Goal: Task Accomplishment & Management: Manage account settings

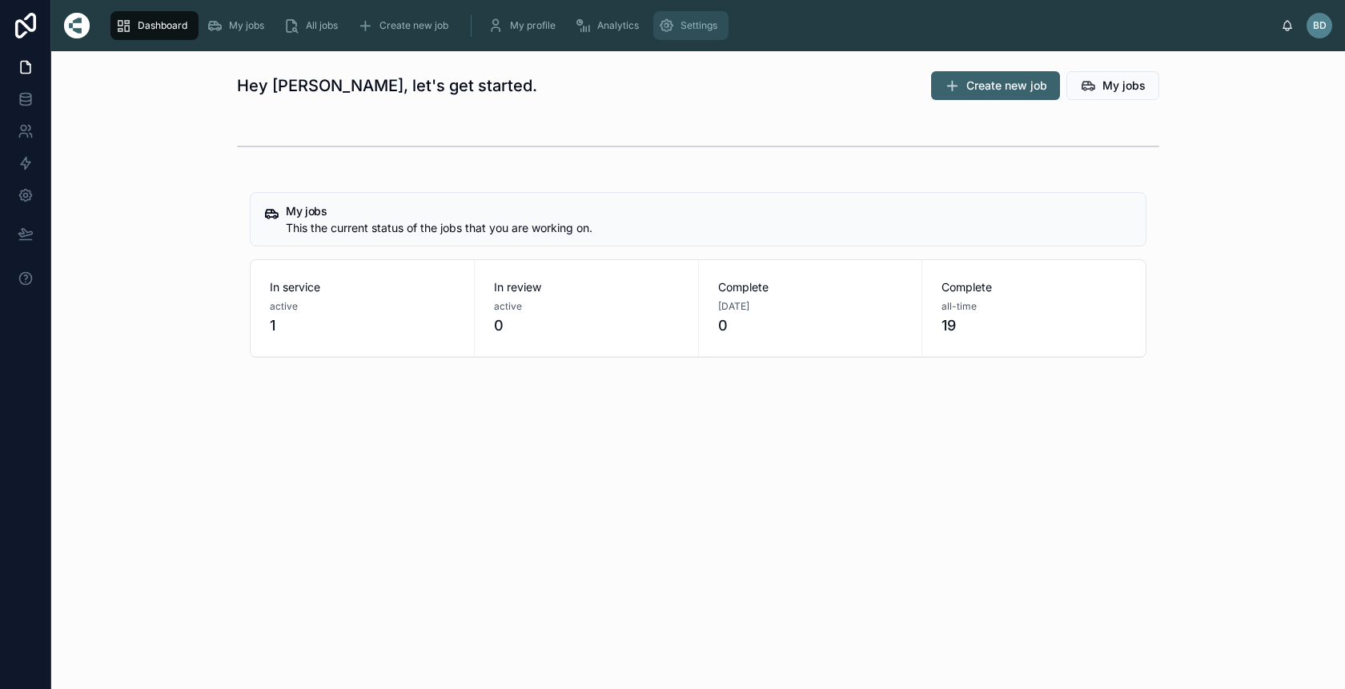
click at [679, 30] on div "Settings" at bounding box center [691, 26] width 66 height 26
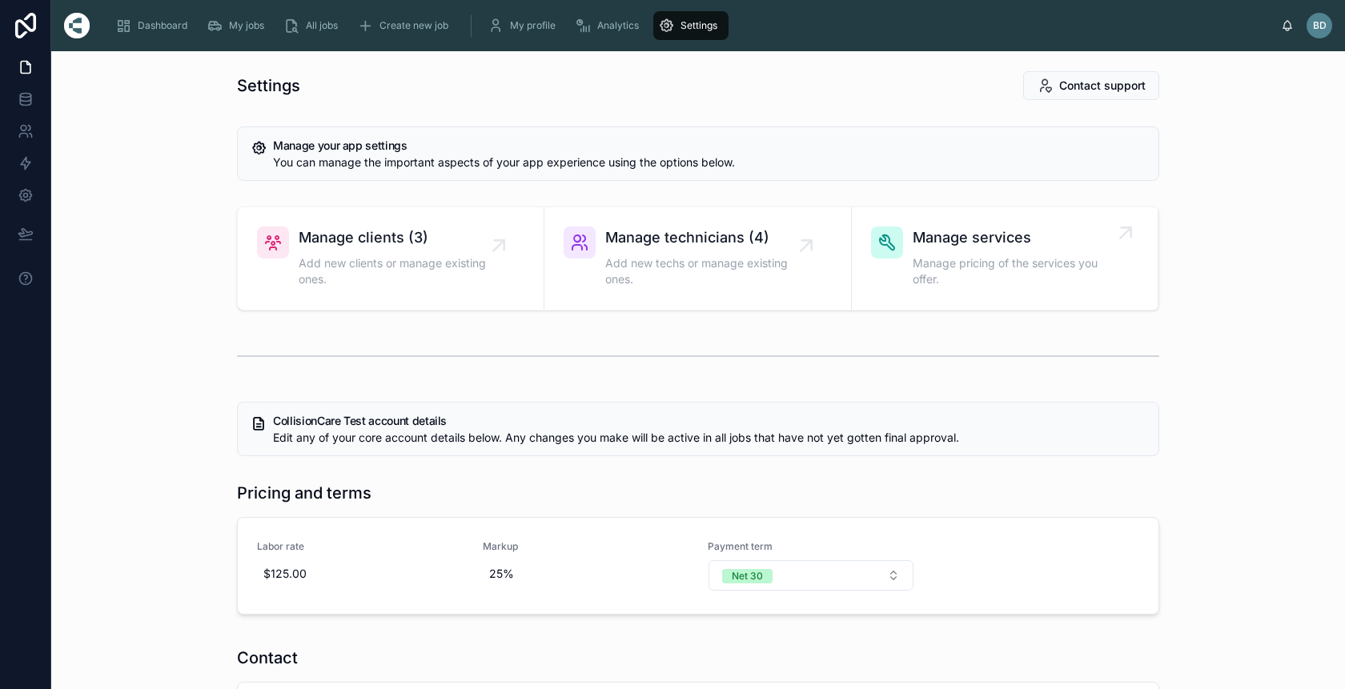
click at [958, 244] on span "Manage services" at bounding box center [1013, 238] width 200 height 22
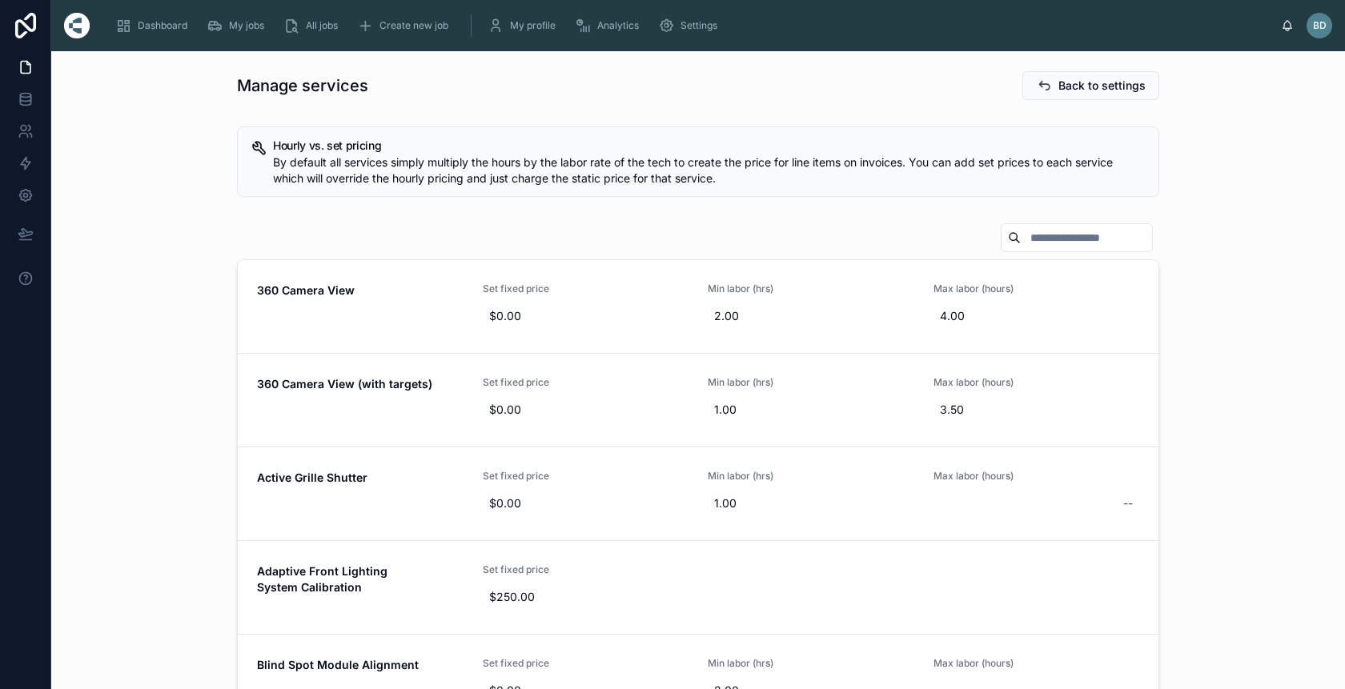
click at [516, 220] on div "360 Camera View Set fixed price $0.00 Min labor (hrs) 2.00 Max labor (hours) 4.…" at bounding box center [698, 502] width 1268 height 573
click at [416, 307] on div "360 Camera View" at bounding box center [360, 307] width 207 height 48
click at [1215, 263] on div "360 Camera View Set fixed price $0.00 Min labor (hrs) 2.00 Max labor (hours) 4.…" at bounding box center [698, 502] width 1268 height 573
click at [1063, 93] on span "Back to settings" at bounding box center [1102, 86] width 87 height 16
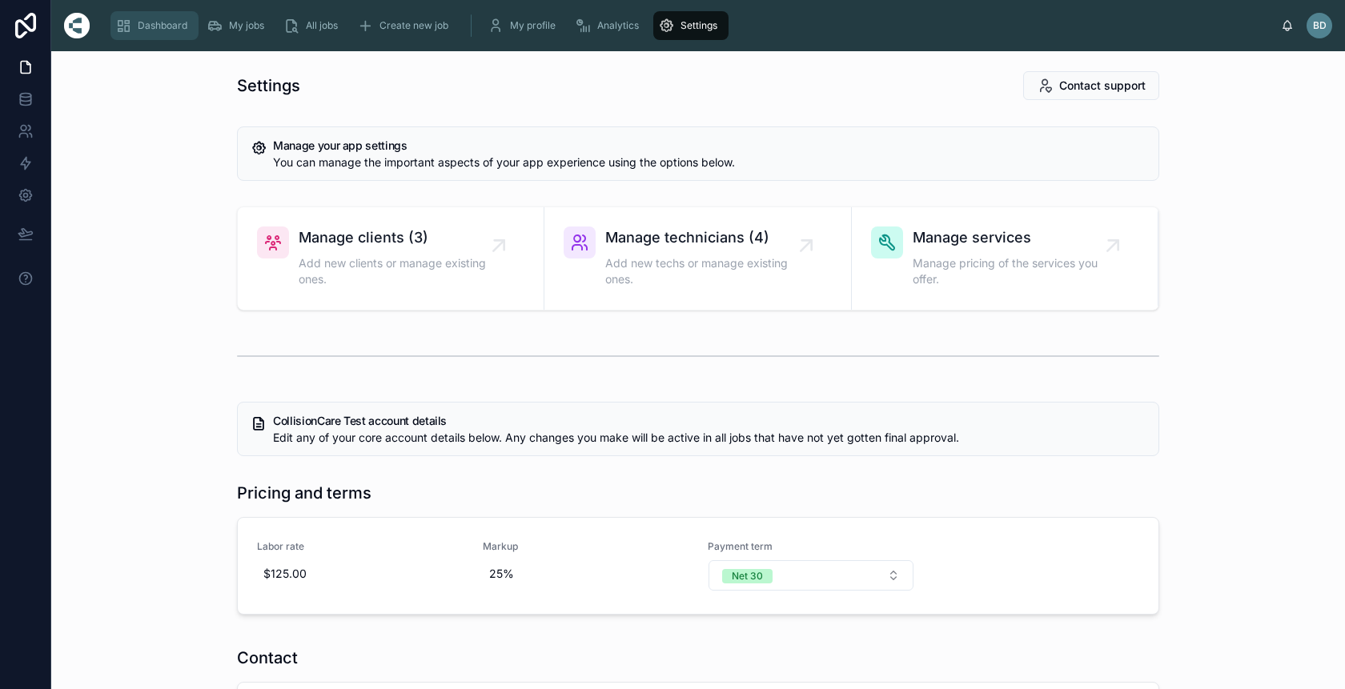
click at [151, 26] on span "Dashboard" at bounding box center [163, 25] width 50 height 13
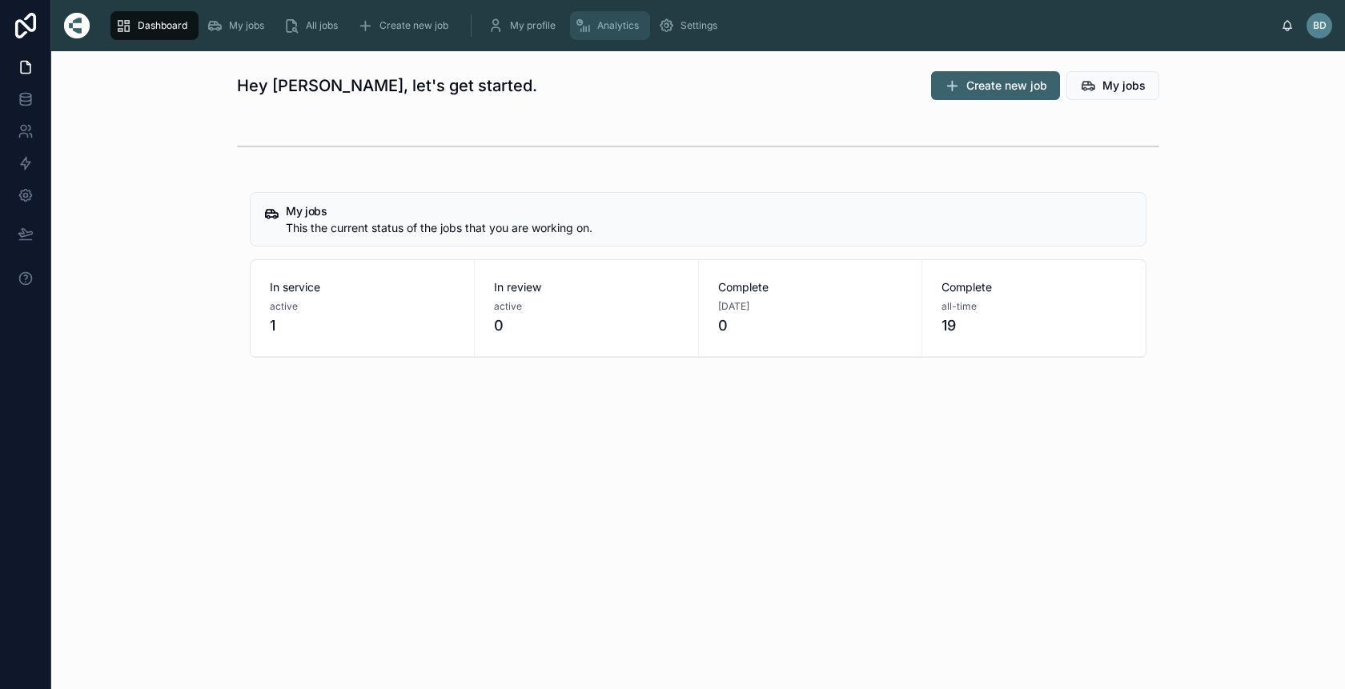
click at [598, 22] on span "Analytics" at bounding box center [618, 25] width 42 height 13
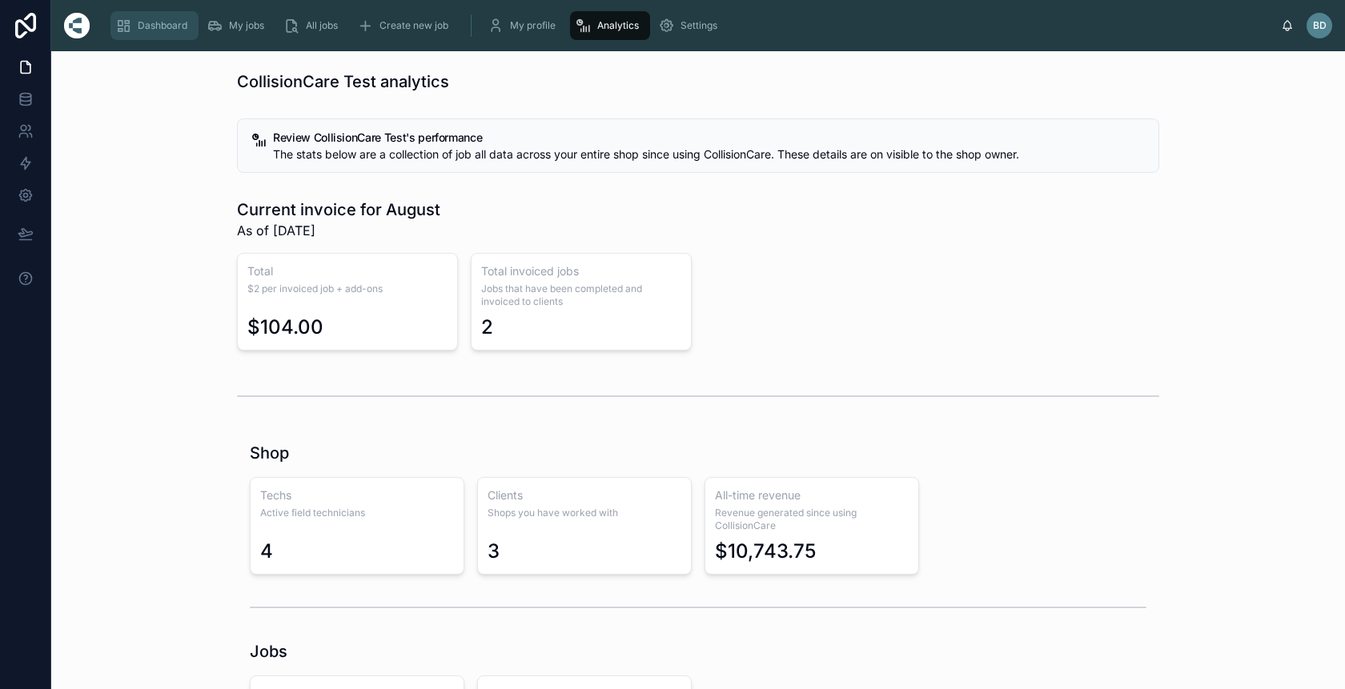
click at [139, 33] on div "Dashboard" at bounding box center [154, 26] width 78 height 26
